Goal: Task Accomplishment & Management: Manage account settings

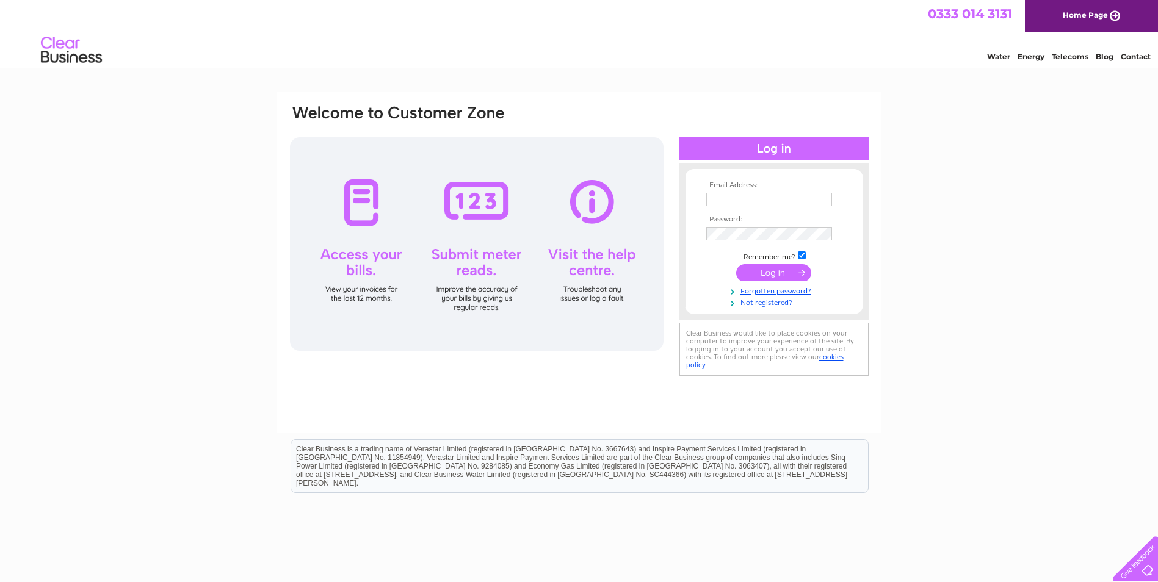
click at [727, 197] on input "text" at bounding box center [769, 199] width 126 height 13
type input "richard.ogle@virgin.net"
click at [771, 277] on input "submit" at bounding box center [773, 272] width 75 height 17
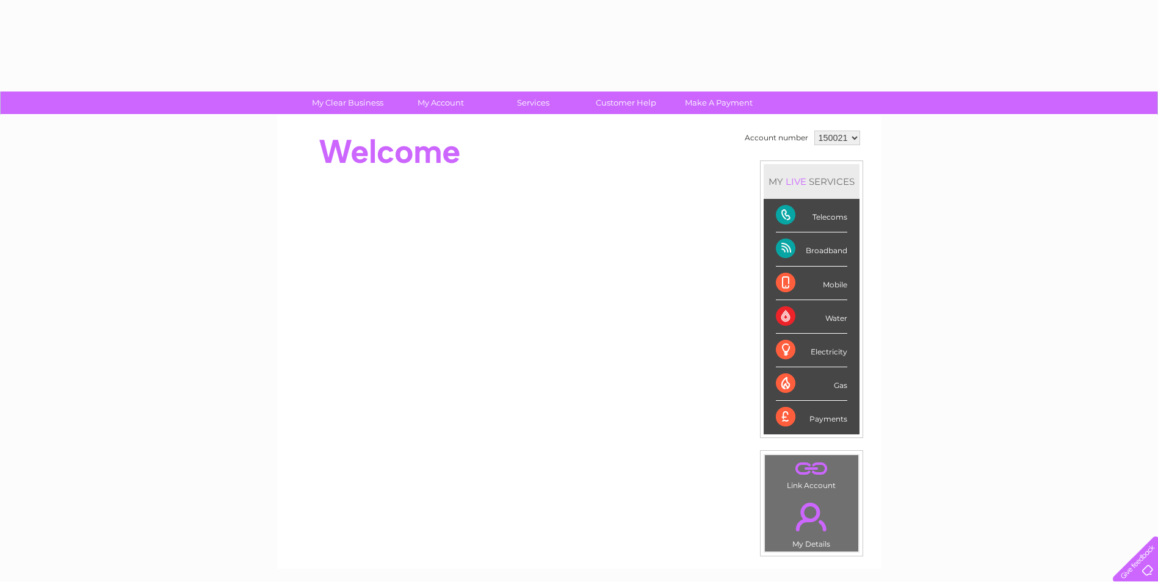
click at [771, 277] on li "Mobile" at bounding box center [811, 284] width 96 height 34
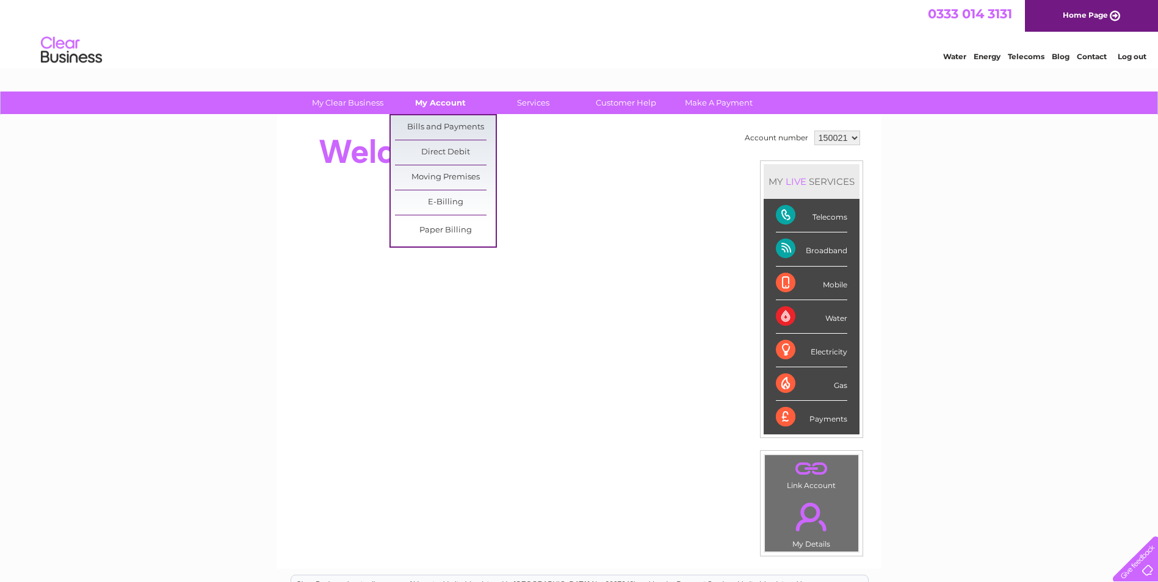
click at [420, 104] on link "My Account" at bounding box center [440, 103] width 101 height 23
click at [436, 122] on link "Bills and Payments" at bounding box center [445, 127] width 101 height 24
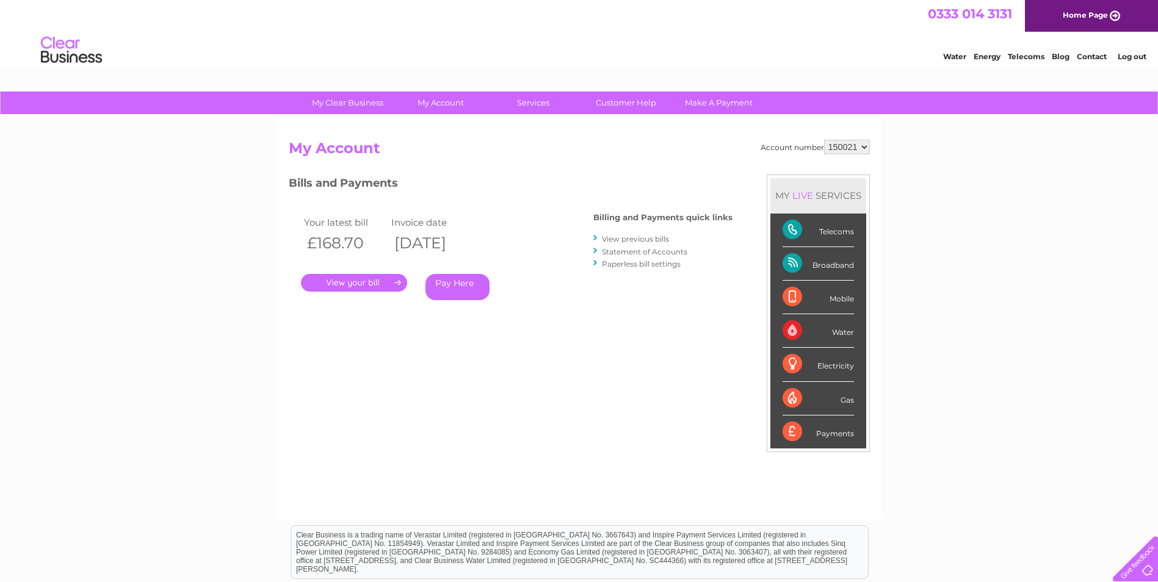
click at [347, 280] on link "." at bounding box center [354, 283] width 106 height 18
click at [367, 276] on link "." at bounding box center [354, 283] width 106 height 18
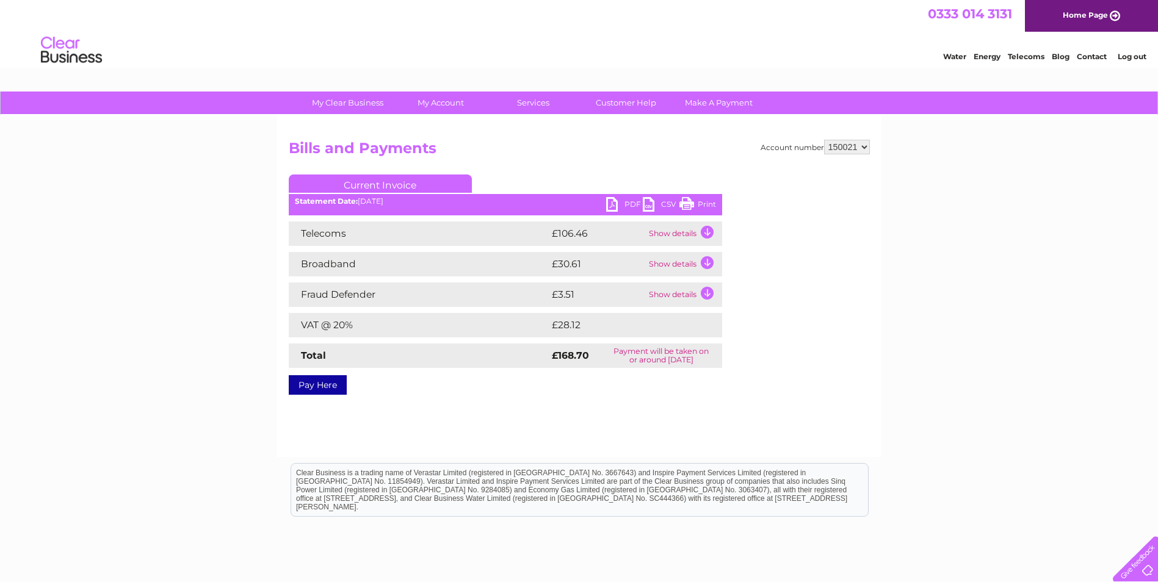
click at [622, 209] on link "PDF" at bounding box center [624, 206] width 37 height 18
click at [627, 205] on link "PDF" at bounding box center [624, 206] width 37 height 18
click at [664, 205] on link "CSV" at bounding box center [661, 206] width 37 height 18
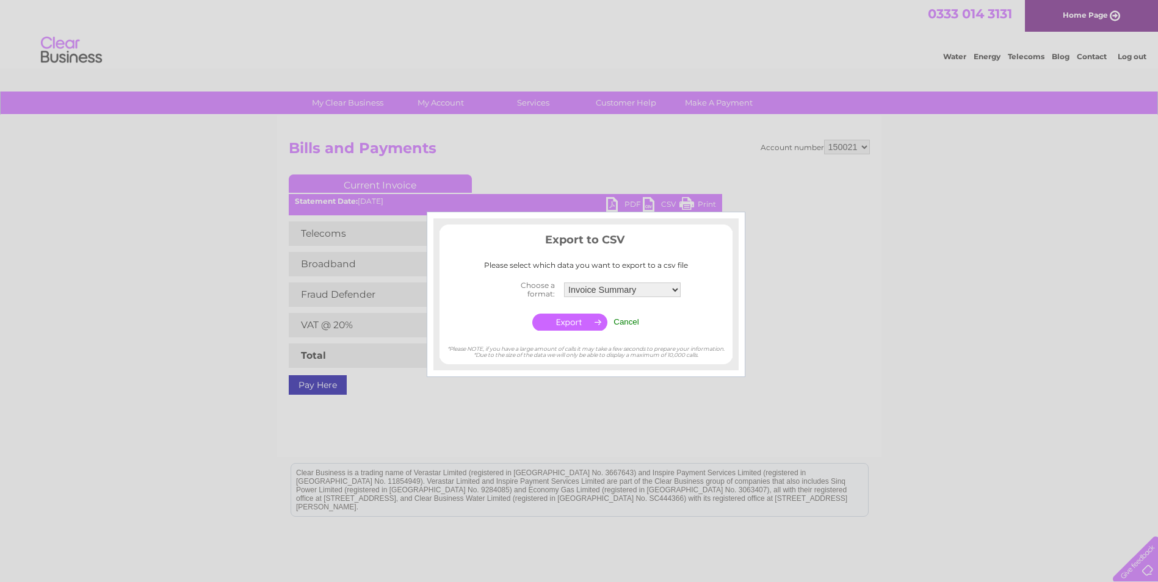
click at [632, 320] on input "Cancel" at bounding box center [626, 321] width 26 height 9
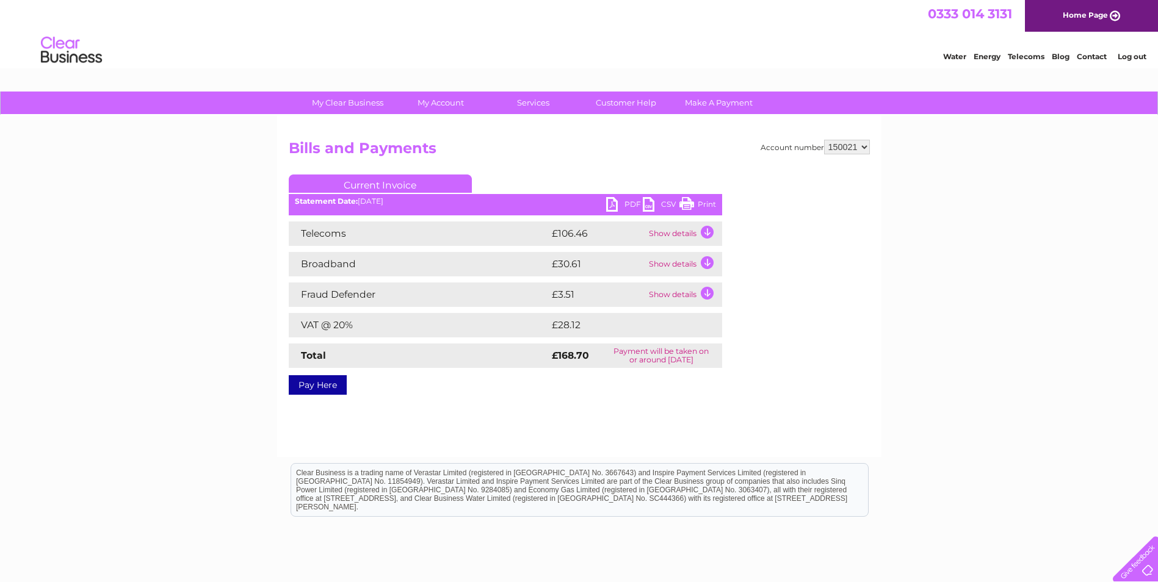
click at [609, 208] on link "PDF" at bounding box center [624, 206] width 37 height 18
click at [1137, 57] on link "Log out" at bounding box center [1131, 56] width 29 height 9
